Goal: Transaction & Acquisition: Download file/media

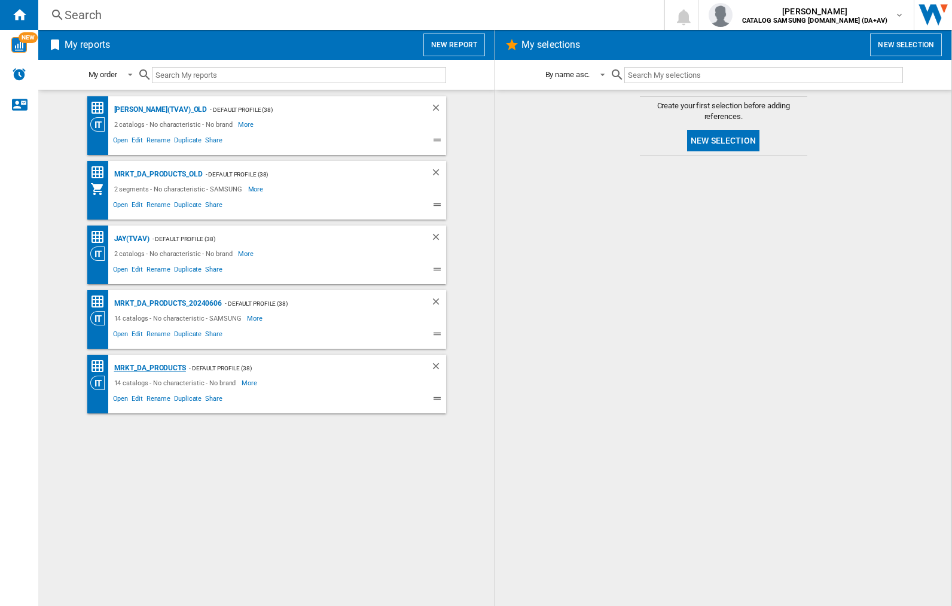
click at [149, 368] on div "MRKT_DA_PRODUCTS" at bounding box center [148, 368] width 75 height 15
click at [732, 15] on img "button" at bounding box center [721, 15] width 24 height 24
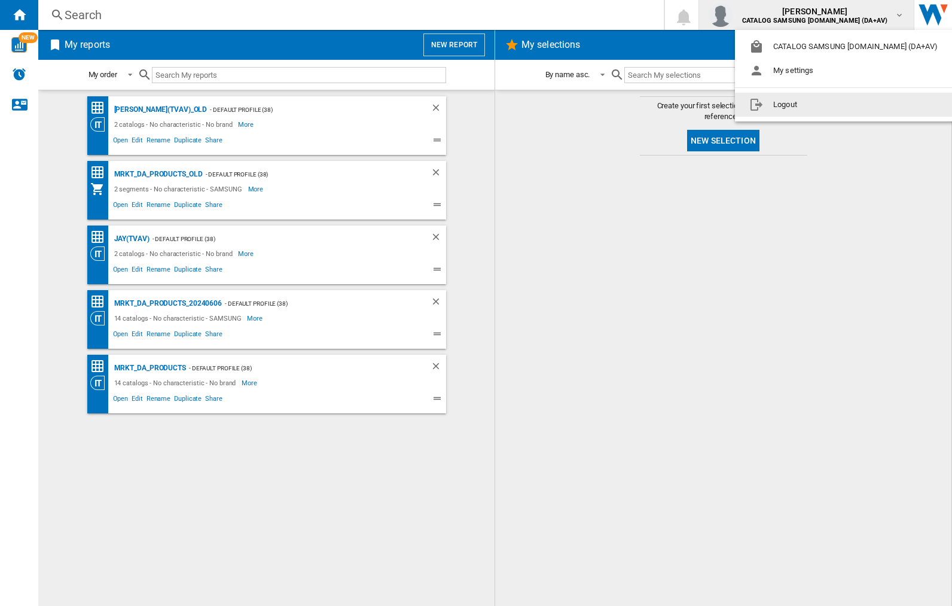
click at [827, 105] on button "Logout" at bounding box center [846, 105] width 222 height 24
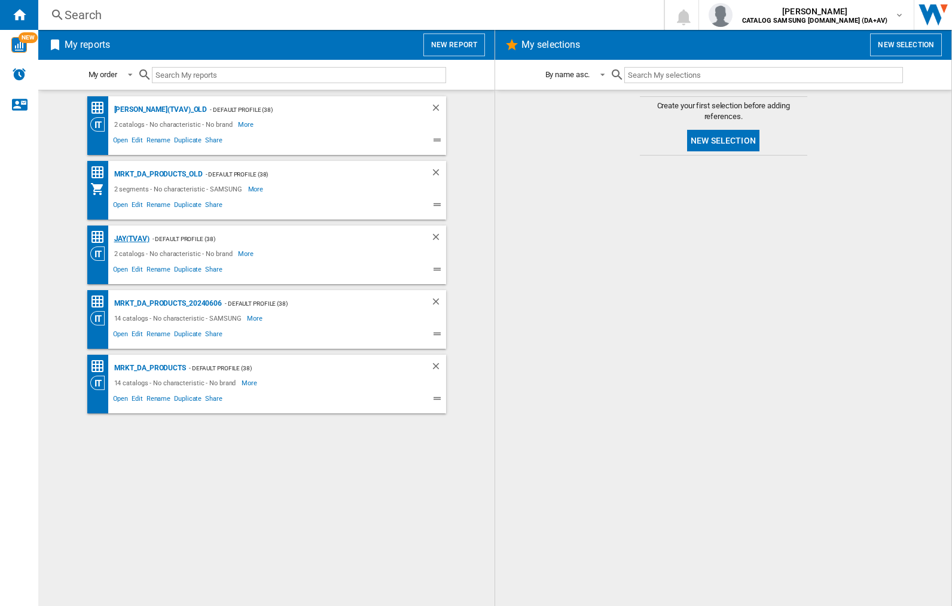
click at [132, 239] on div "JAY(TVAV)" at bounding box center [130, 238] width 38 height 15
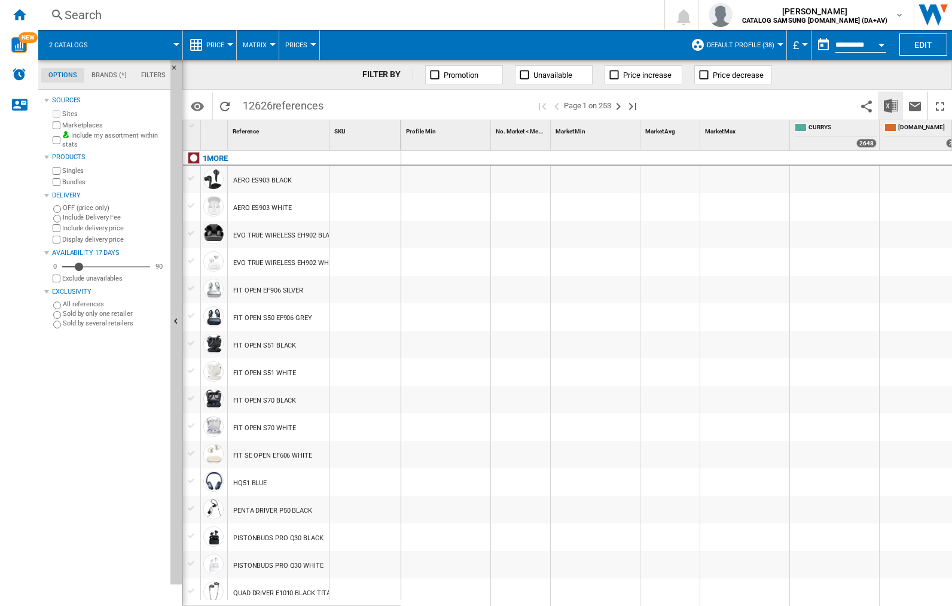
click at [891, 105] on img "Download in Excel" at bounding box center [891, 106] width 14 height 14
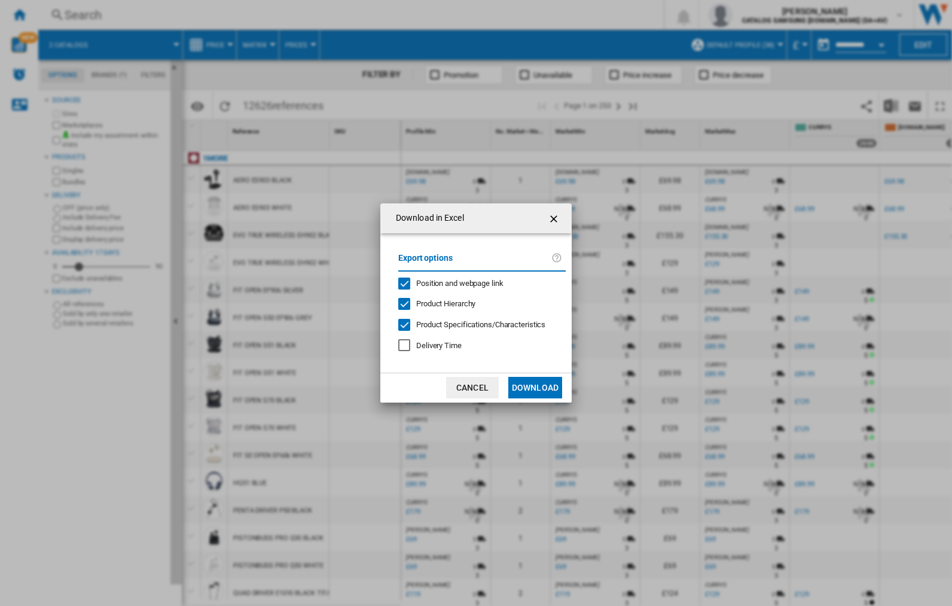
click at [477, 283] on span "Position and webpage link" at bounding box center [459, 283] width 87 height 9
click at [535, 387] on button "Download" at bounding box center [535, 388] width 54 height 22
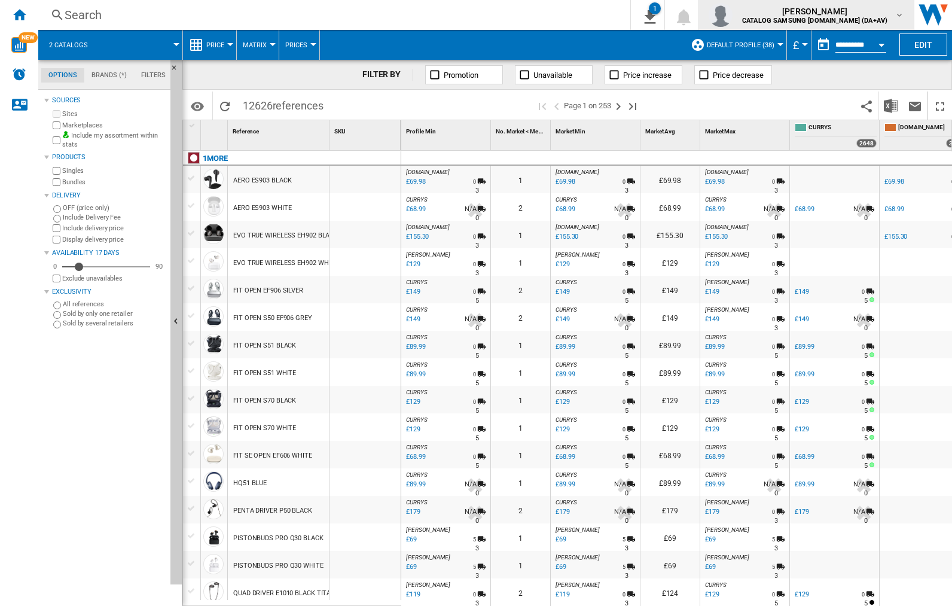
click at [732, 15] on img "button" at bounding box center [721, 15] width 24 height 24
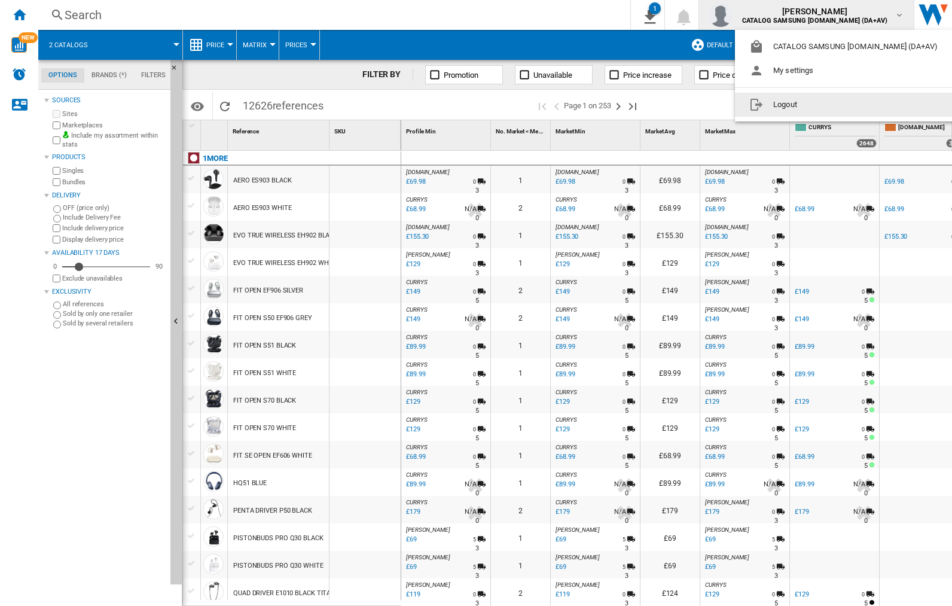
click at [827, 105] on button "Logout" at bounding box center [846, 105] width 222 height 24
